Goal: Check status: Check status

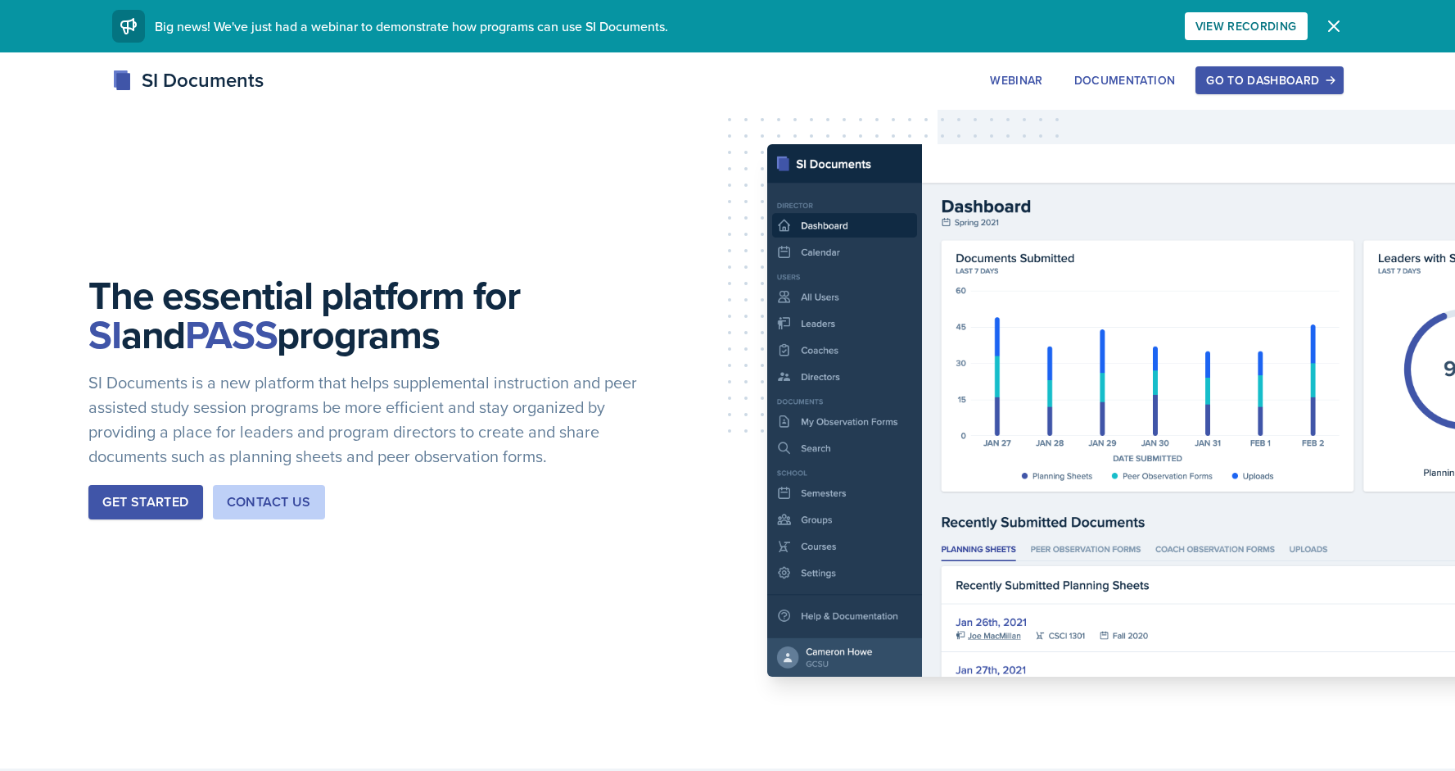
click at [1251, 79] on div "Go to Dashboard" at bounding box center [1269, 80] width 126 height 13
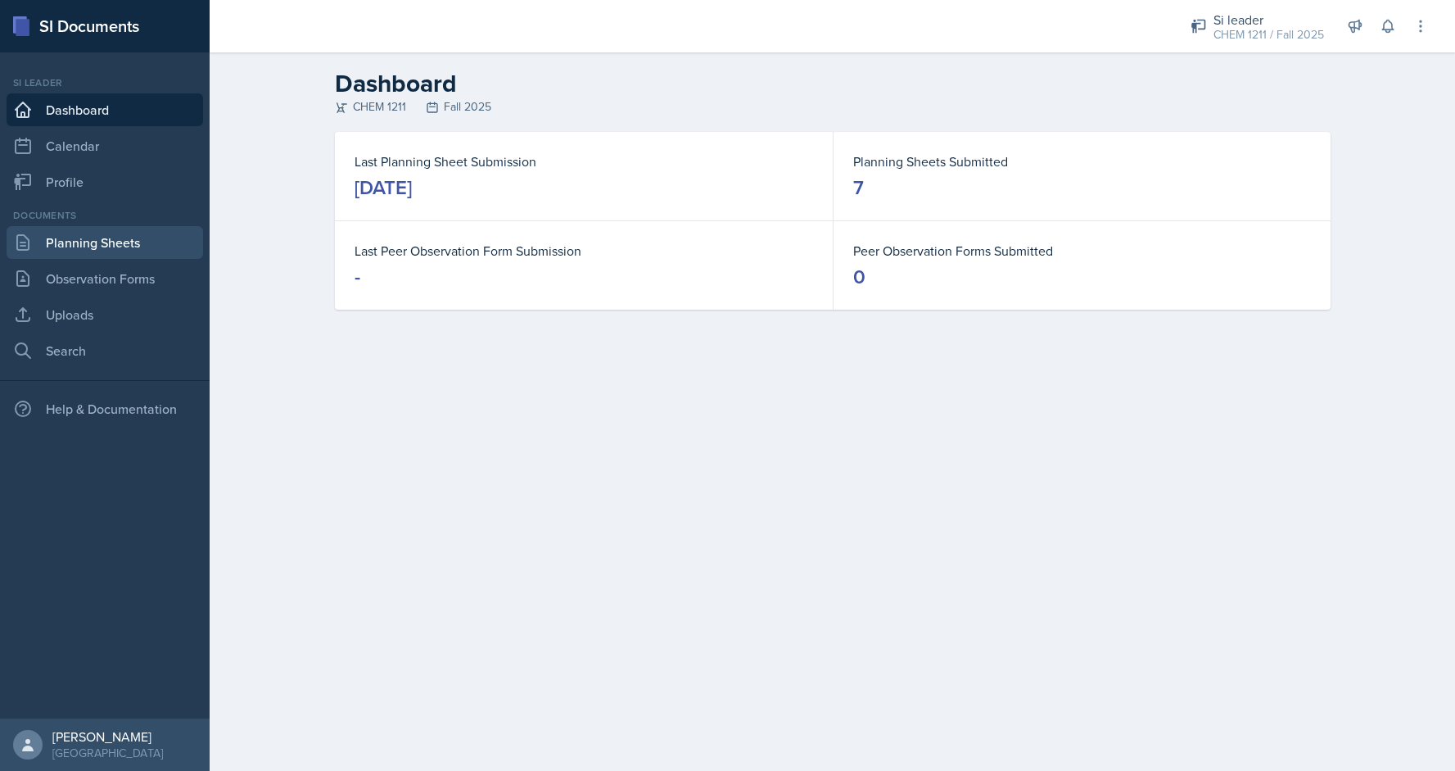
click at [94, 247] on link "Planning Sheets" at bounding box center [105, 242] width 197 height 33
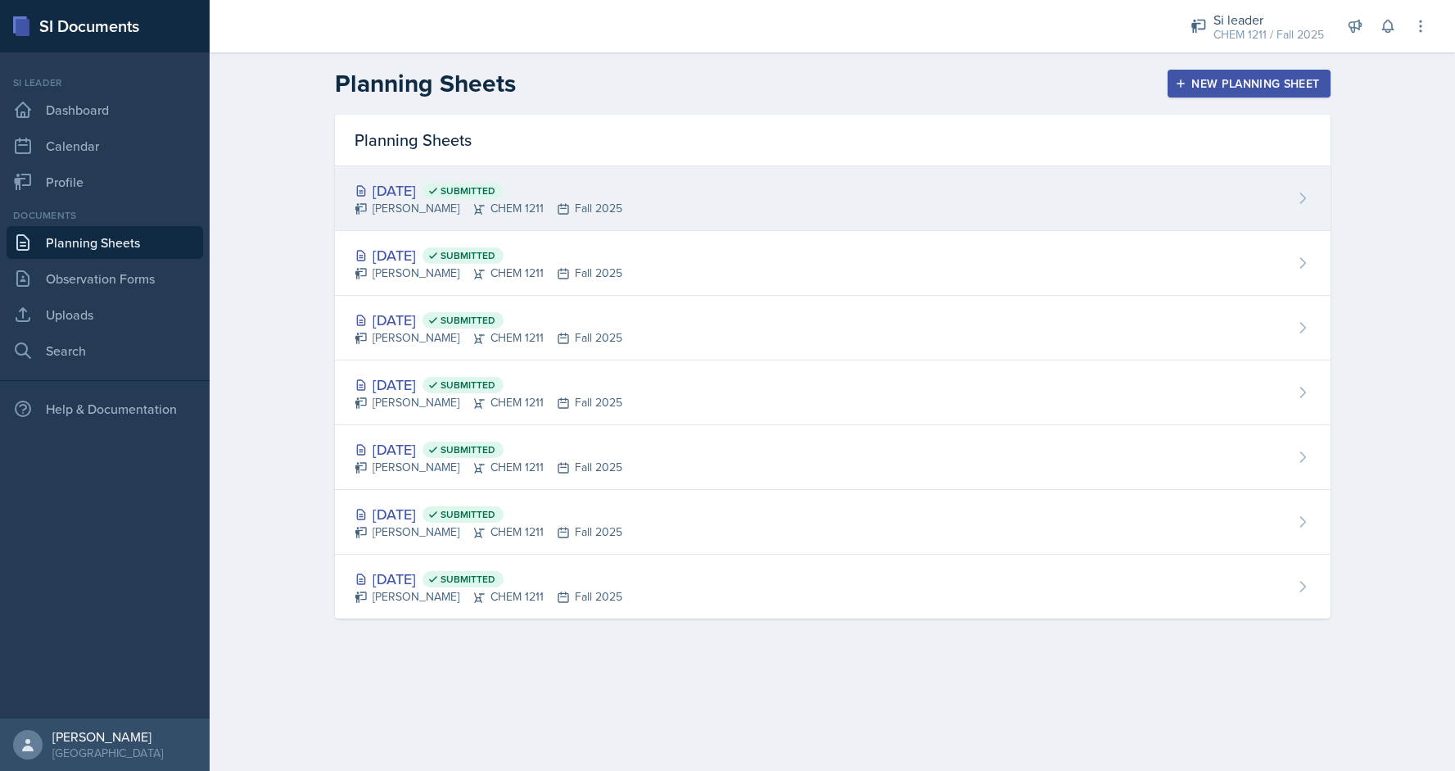
click at [821, 207] on div "[DATE] Submitted [PERSON_NAME] CHEM 1211 Fall 2025" at bounding box center [833, 198] width 996 height 65
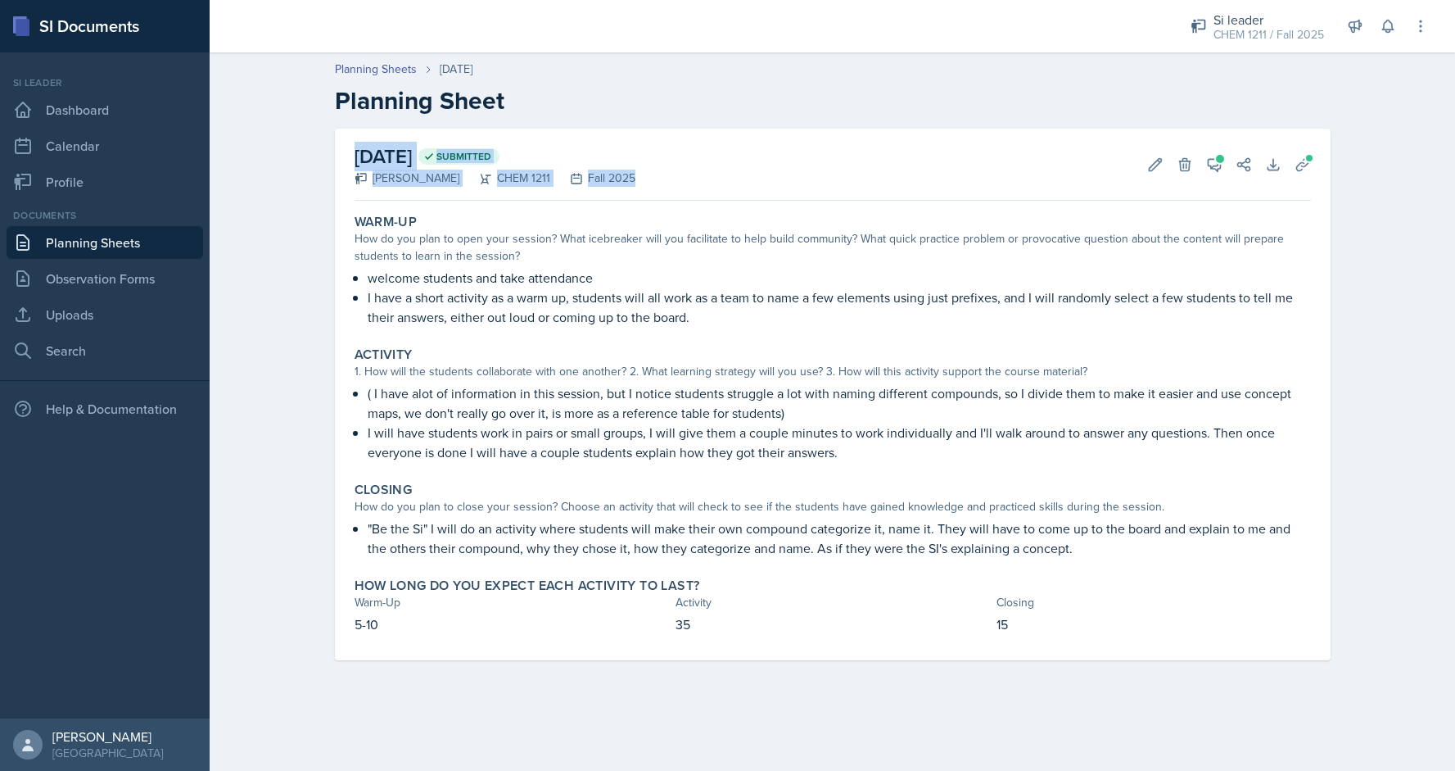
drag, startPoint x: 1455, startPoint y: 115, endPoint x: 1454, endPoint y: 132, distance: 16.4
click at [1454, 132] on div "Planning Sheets [DATE] Planning Sheet [DATE] Submitted [PERSON_NAME] CHEM 1211 …" at bounding box center [833, 371] width 1246 height 655
click at [1332, 370] on div "[DATE] Submitted [PERSON_NAME] CHEM 1211 Fall 2025 Edit Delete View Comments Co…" at bounding box center [833, 414] width 1048 height 571
